Goal: Navigation & Orientation: Find specific page/section

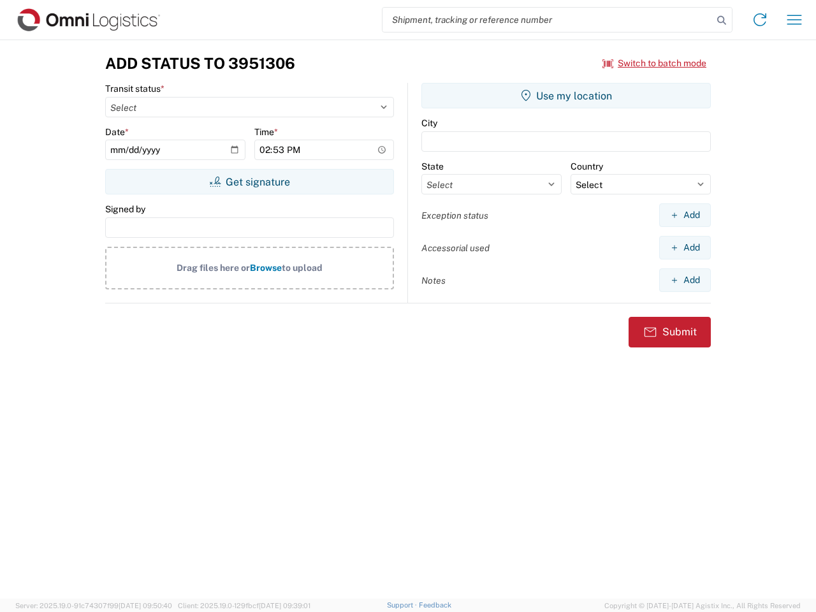
click at [547, 20] on input "search" at bounding box center [547, 20] width 330 height 24
click at [721, 20] on icon at bounding box center [721, 20] width 18 height 18
click at [759, 20] on icon at bounding box center [759, 20] width 20 height 20
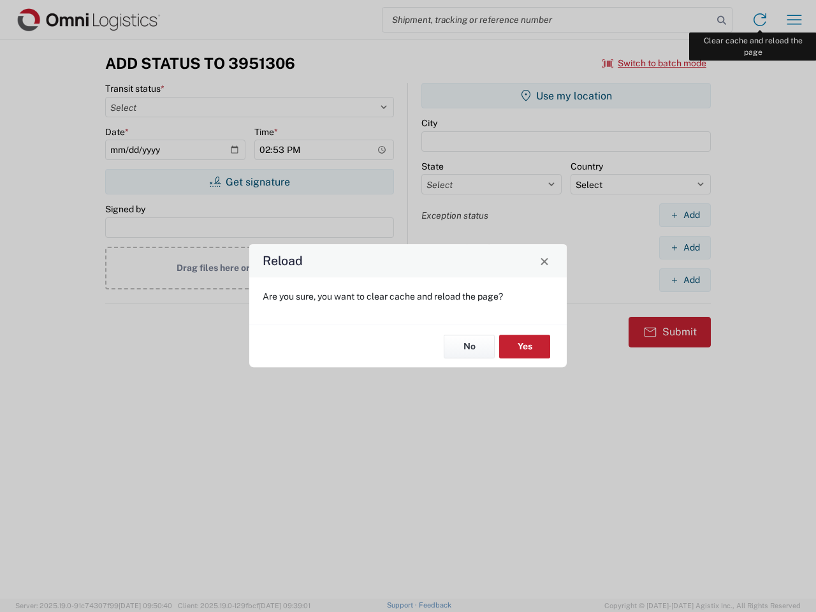
click at [794, 20] on div "Reload Are you sure, you want to clear cache and reload the page? No Yes" at bounding box center [408, 306] width 816 height 612
click at [654, 63] on div "Reload Are you sure, you want to clear cache and reload the page? No Yes" at bounding box center [408, 306] width 816 height 612
click at [249, 182] on div "Reload Are you sure, you want to clear cache and reload the page? No Yes" at bounding box center [408, 306] width 816 height 612
click at [566, 96] on div "Reload Are you sure, you want to clear cache and reload the page? No Yes" at bounding box center [408, 306] width 816 height 612
click at [684, 215] on div "Reload Are you sure, you want to clear cache and reload the page? No Yes" at bounding box center [408, 306] width 816 height 612
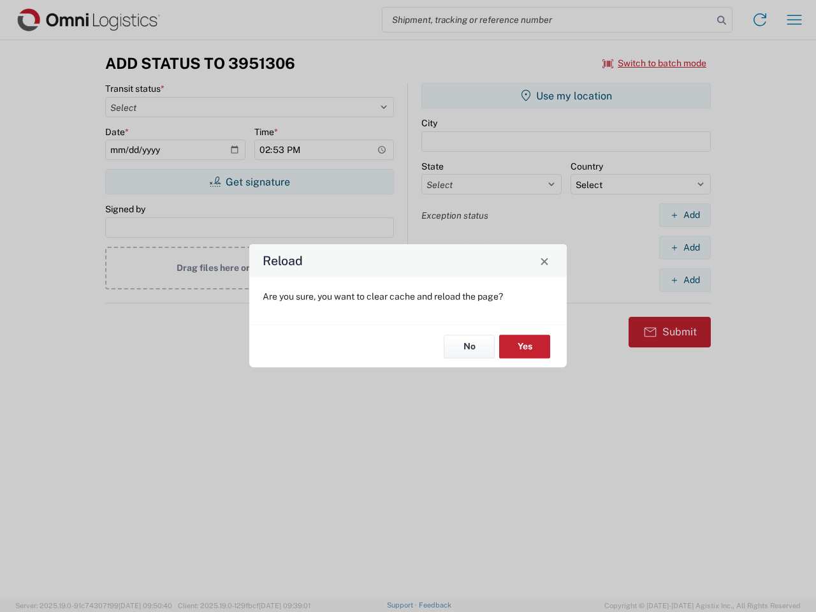
click at [684, 247] on div "Reload Are you sure, you want to clear cache and reload the page? No Yes" at bounding box center [408, 306] width 816 height 612
click at [684, 280] on div "Reload Are you sure, you want to clear cache and reload the page? No Yes" at bounding box center [408, 306] width 816 height 612
